Goal: Navigation & Orientation: Find specific page/section

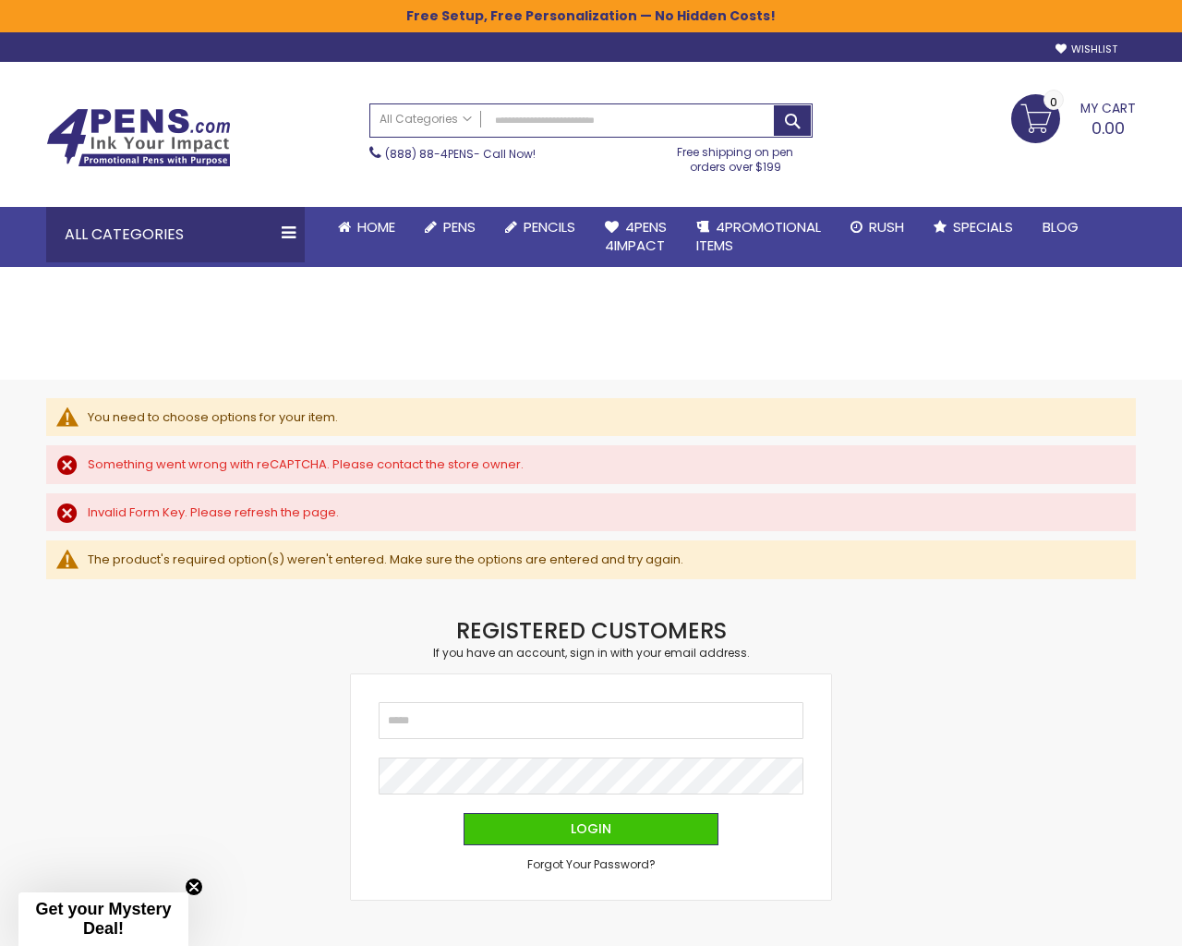
type input "**********"
click at [370, 104] on input "Search" at bounding box center [591, 120] width 442 height 32
